Goal: Information Seeking & Learning: Learn about a topic

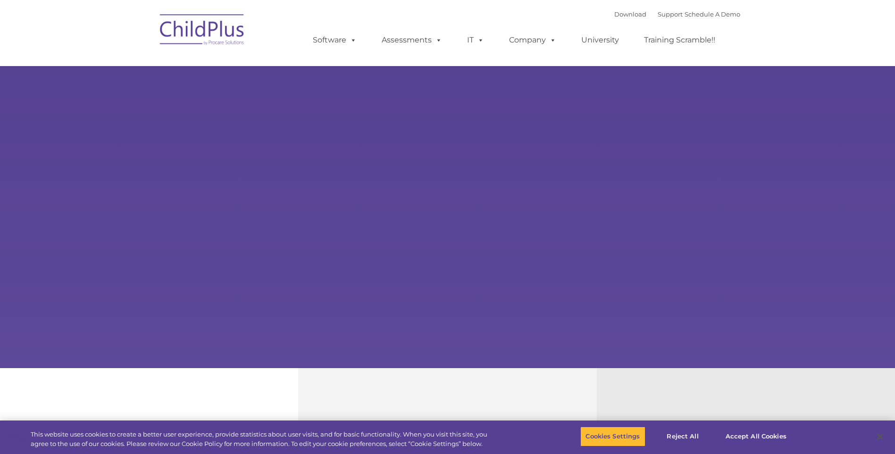
select select "MEDIUM"
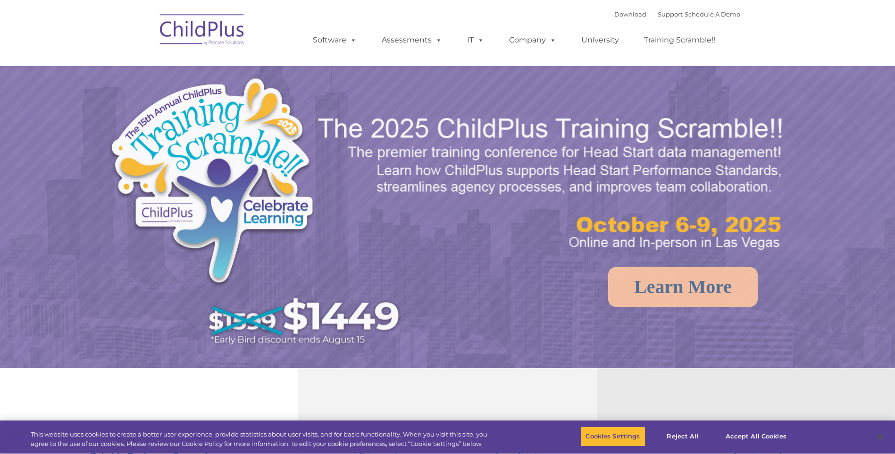
select select "MEDIUM"
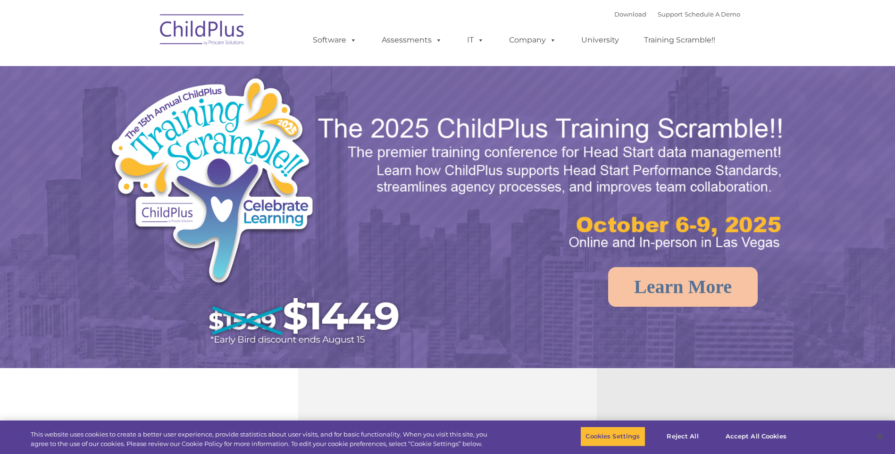
select select "MEDIUM"
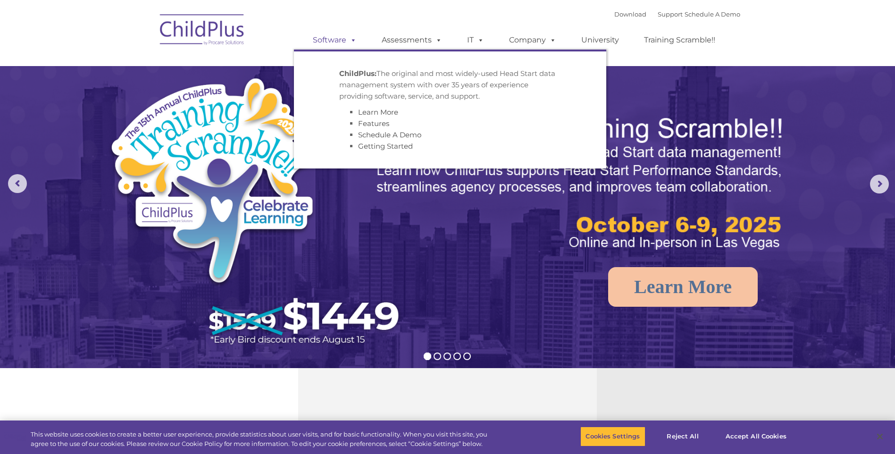
click at [332, 36] on link "Software" at bounding box center [334, 40] width 63 height 19
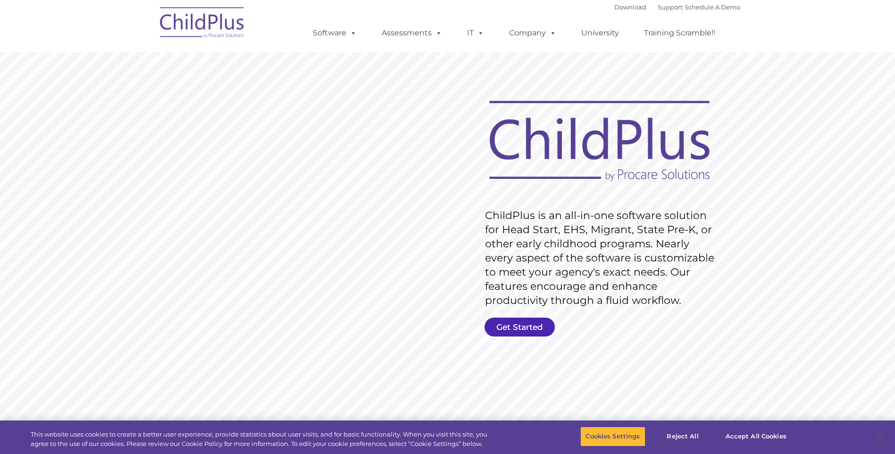
click at [529, 322] on link "Get Started" at bounding box center [519, 326] width 70 height 19
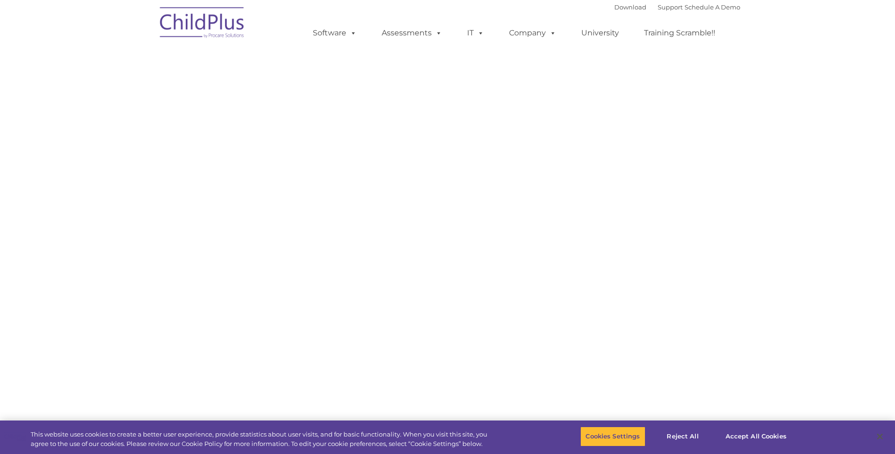
select select "MEDIUM"
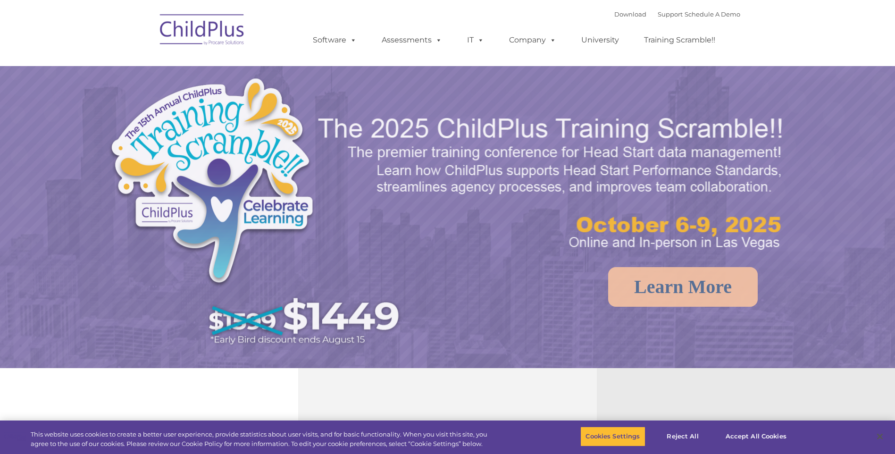
select select "MEDIUM"
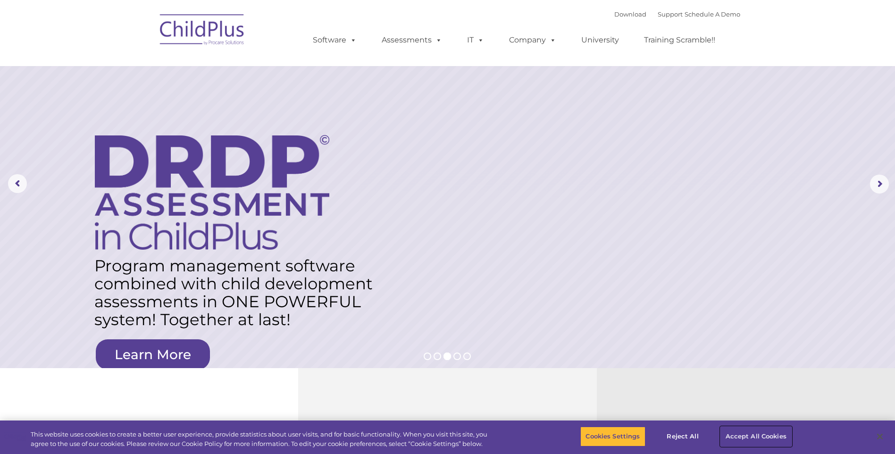
click at [750, 428] on button "Accept All Cookies" at bounding box center [755, 436] width 71 height 20
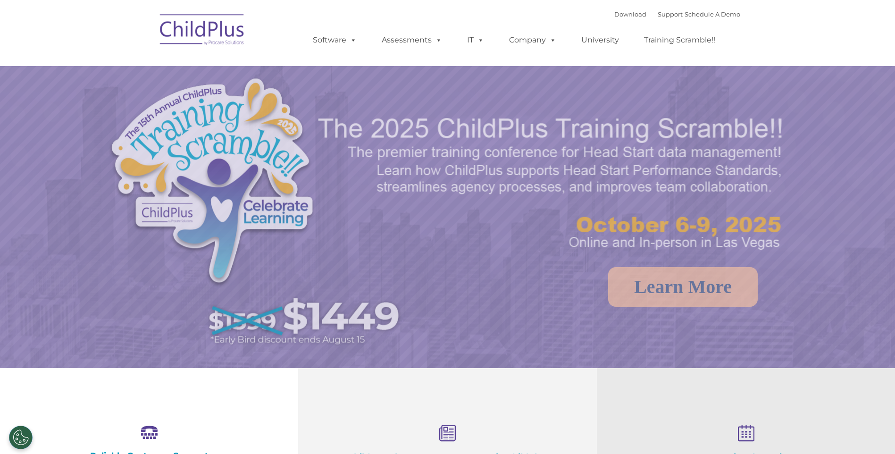
select select "MEDIUM"
